Goal: Information Seeking & Learning: Learn about a topic

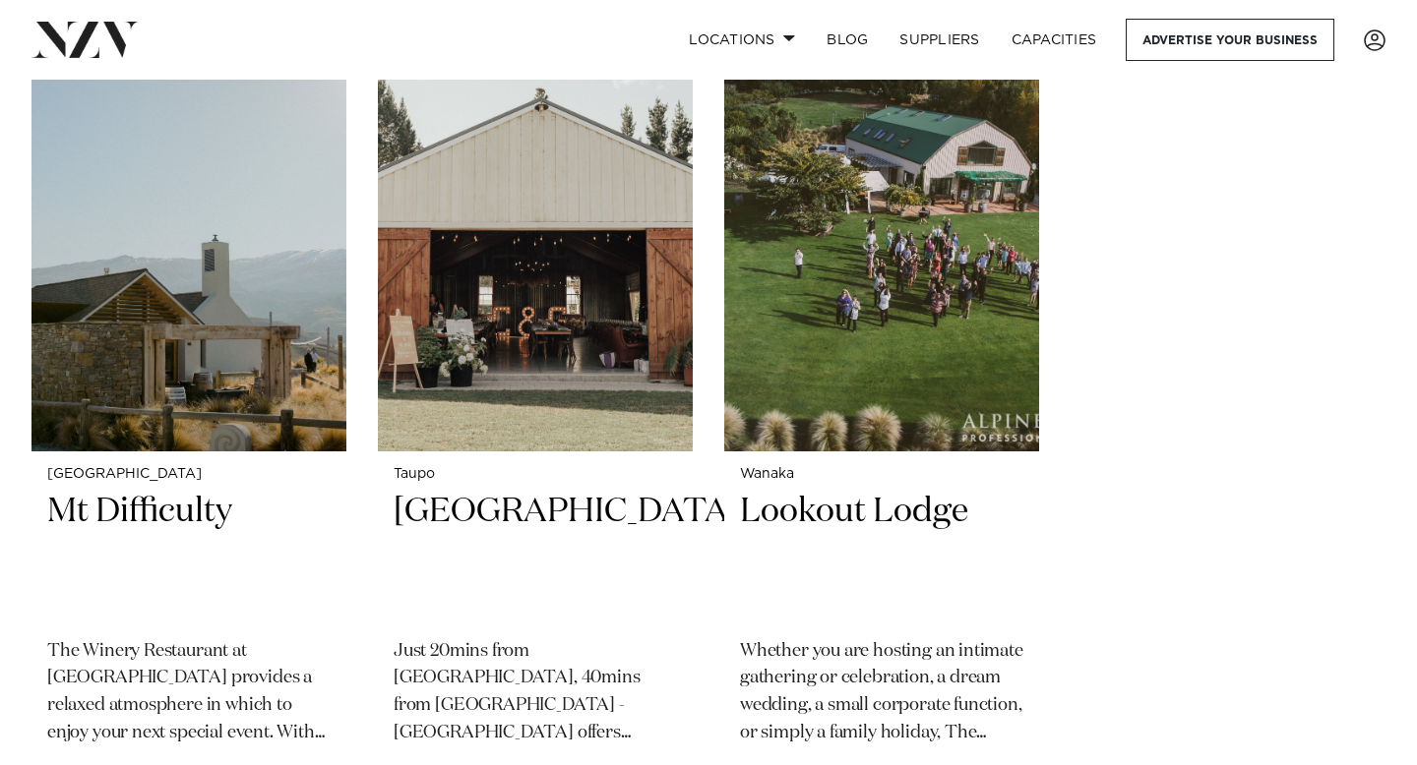
scroll to position [8099, 0]
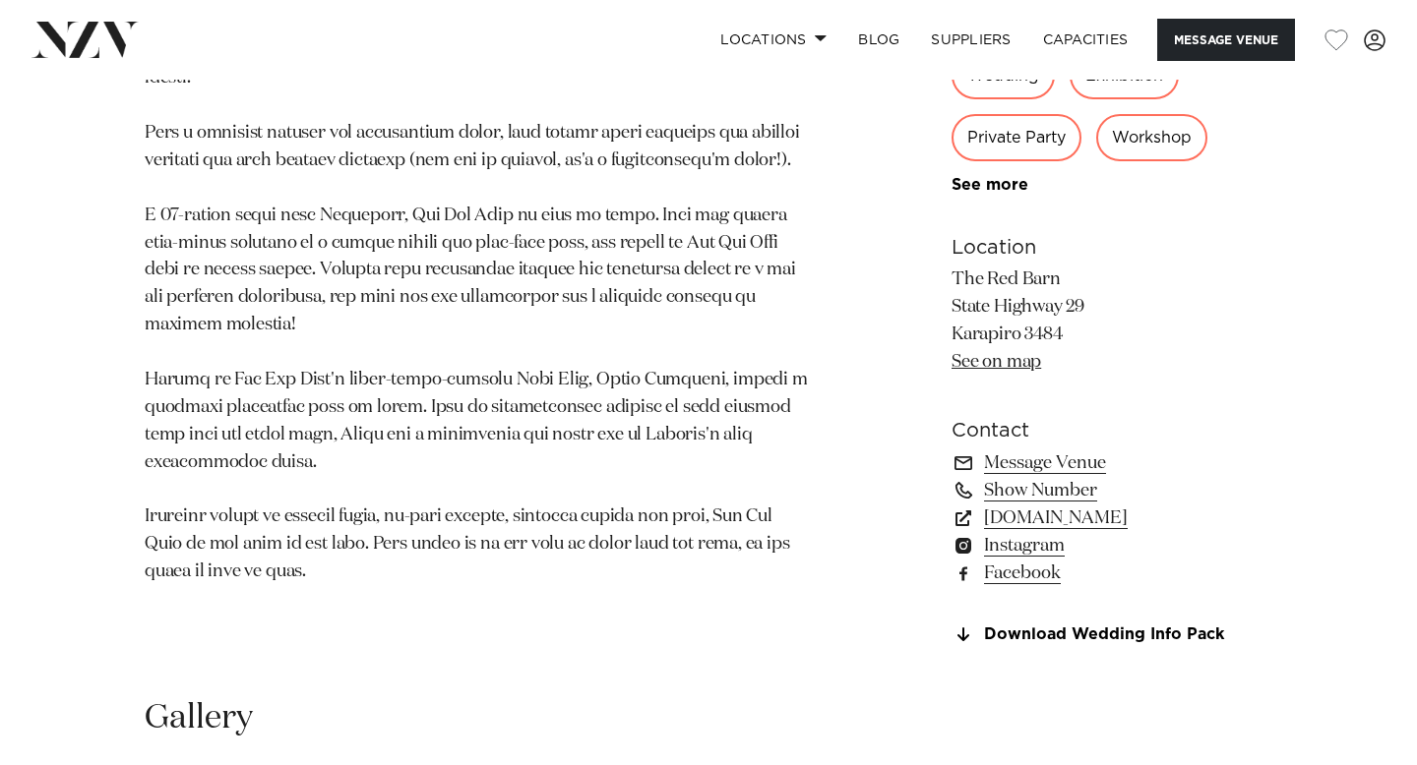
scroll to position [1156, 0]
click at [1080, 523] on link "www.redbarn.co.nz" at bounding box center [1111, 517] width 321 height 28
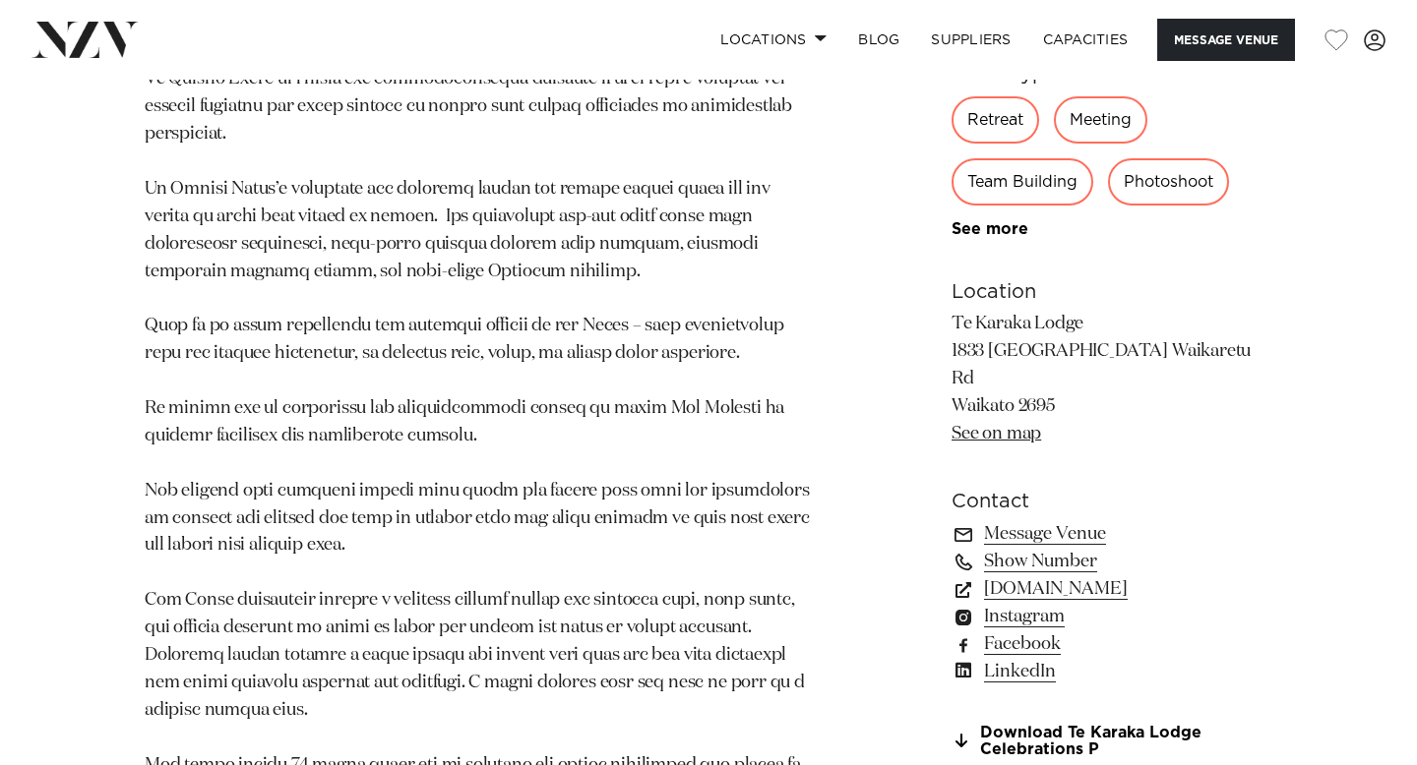
scroll to position [1148, 0]
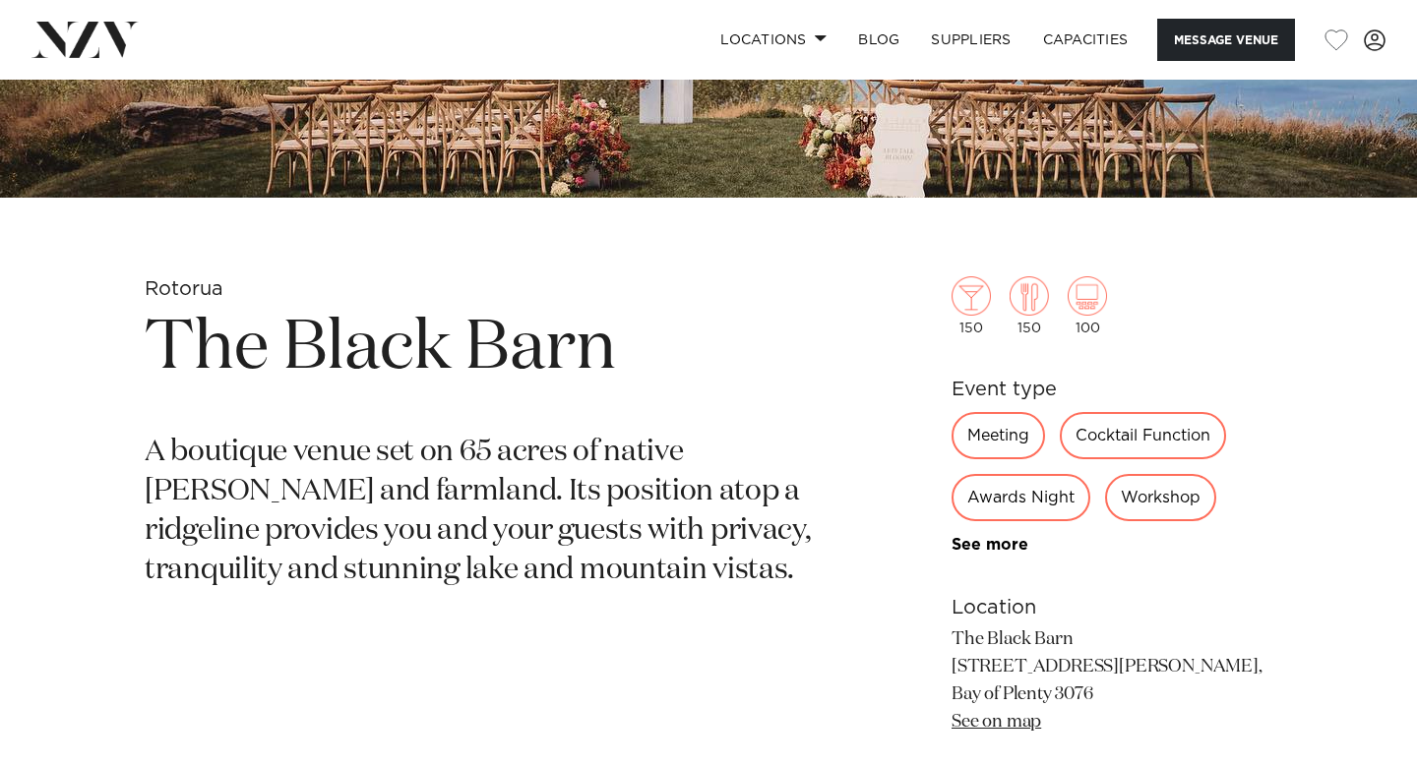
scroll to position [541, 0]
